Goal: Find specific page/section: Find specific page/section

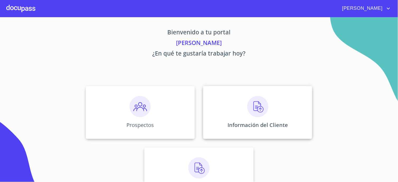
click at [239, 119] on div "Información del Cliente" at bounding box center [257, 112] width 109 height 53
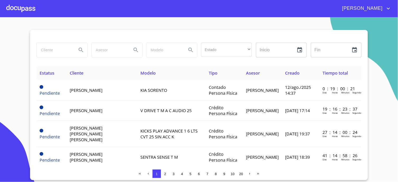
click at [59, 45] on input "search" at bounding box center [55, 50] width 36 height 14
type input "[PERSON_NAME]"
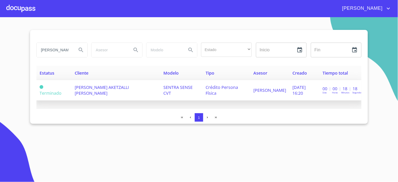
click at [119, 87] on span "[PERSON_NAME] AKETZALLI [PERSON_NAME]" at bounding box center [102, 90] width 54 height 12
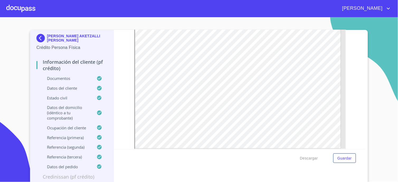
scroll to position [29, 0]
